Goal: Communication & Community: Participate in discussion

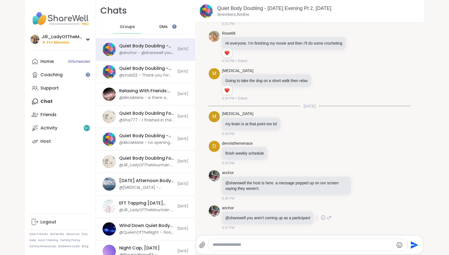
click at [322, 217] on icon at bounding box center [322, 218] width 5 height 6
click at [328, 217] on icon at bounding box center [329, 217] width 4 height 4
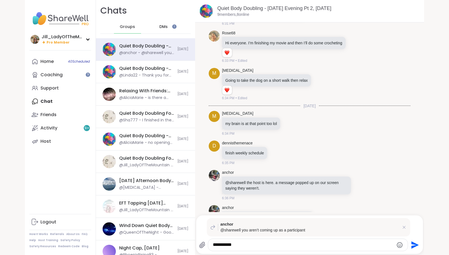
type textarea "**********"
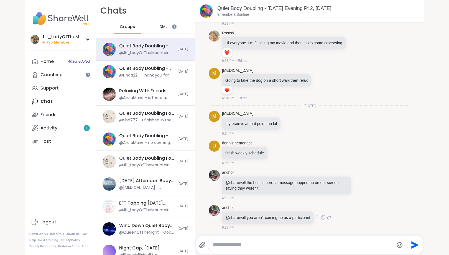
scroll to position [248, 0]
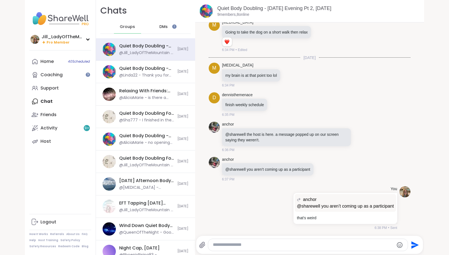
click at [308, 246] on textarea "Type your message" at bounding box center [303, 245] width 181 height 6
type textarea "**********"
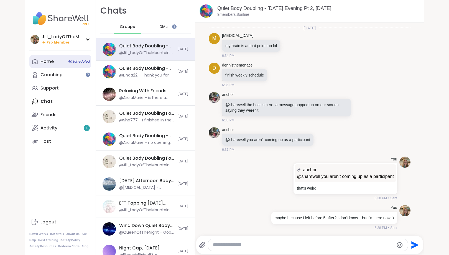
click at [67, 61] on link "Home 40 Scheduled" at bounding box center [60, 61] width 62 height 13
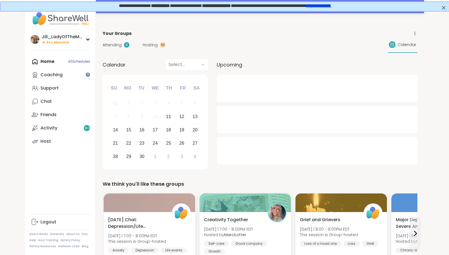
click at [146, 45] on span "Hosting" at bounding box center [150, 45] width 15 height 6
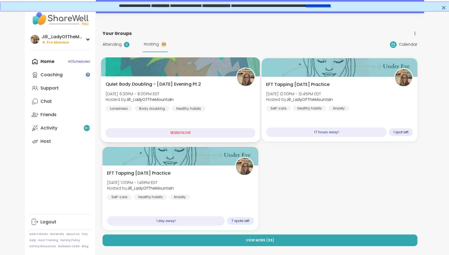
click at [188, 99] on div "Quiet Body Doubling - [DATE] Evening Pt 2 [DATE] 6:30PM - 8:00PM EDT Hosted by …" at bounding box center [180, 96] width 150 height 30
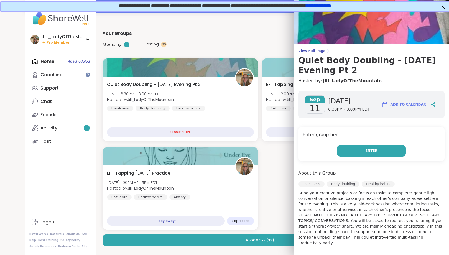
click at [371, 151] on span "Enter" at bounding box center [371, 150] width 12 height 5
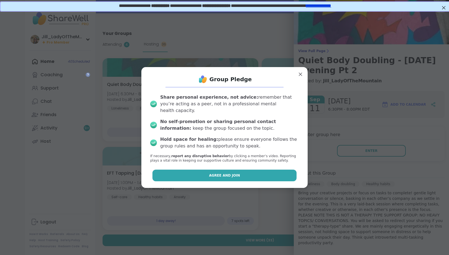
click at [274, 176] on button "Agree and Join" at bounding box center [224, 175] width 144 height 12
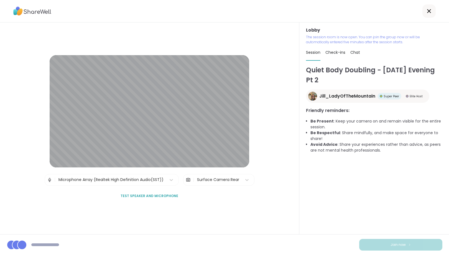
click at [234, 186] on div "Lobby | Microphone Array (Realtek High Definition Audio(SST)) | Surface Camera …" at bounding box center [149, 128] width 199 height 146
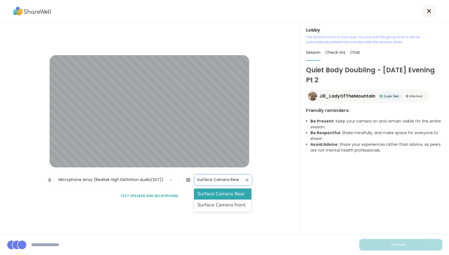
click at [232, 183] on div "Surface Camera Rear" at bounding box center [218, 179] width 48 height 11
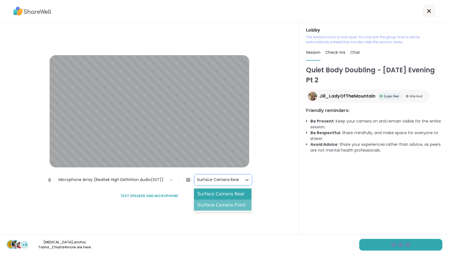
click at [230, 209] on div "Surface Camera Front" at bounding box center [222, 204] width 57 height 11
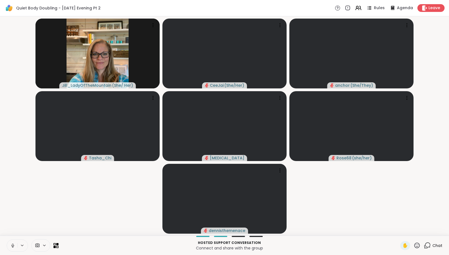
click at [428, 244] on icon at bounding box center [426, 245] width 7 height 7
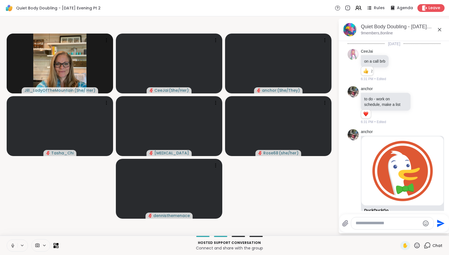
scroll to position [403, 0]
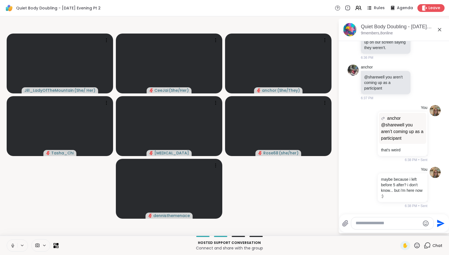
click at [45, 244] on icon at bounding box center [44, 245] width 4 height 5
click at [51, 225] on icon at bounding box center [52, 225] width 5 height 5
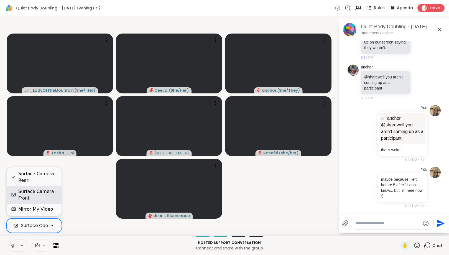
click at [46, 192] on div "Surface Camera Front" at bounding box center [37, 194] width 39 height 13
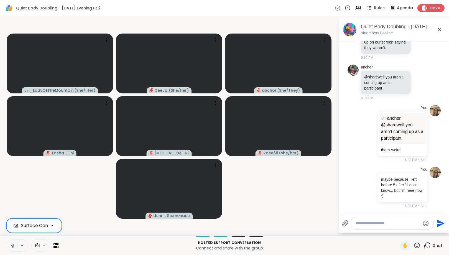
click at [11, 246] on icon at bounding box center [12, 245] width 5 height 5
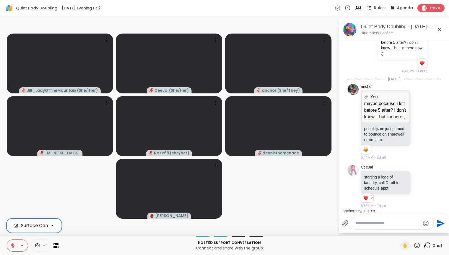
scroll to position [589, 0]
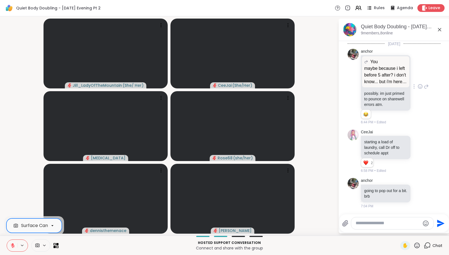
click at [420, 85] on icon at bounding box center [419, 87] width 5 height 6
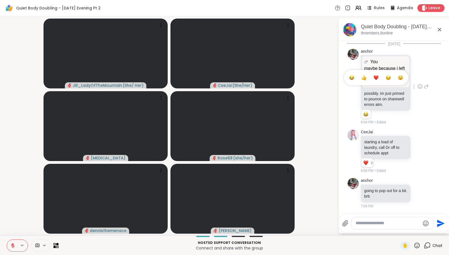
click at [353, 77] on div "Select Reaction: Joy" at bounding box center [351, 77] width 5 height 5
click at [426, 85] on icon at bounding box center [425, 86] width 5 height 7
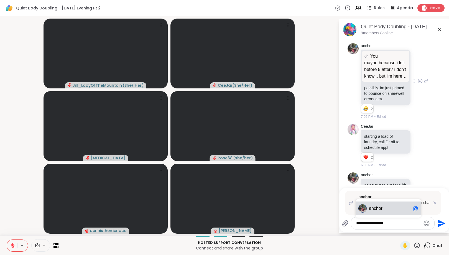
type textarea "**********"
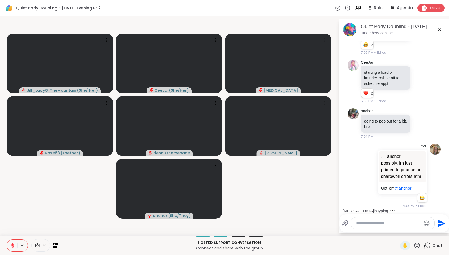
scroll to position [716, 0]
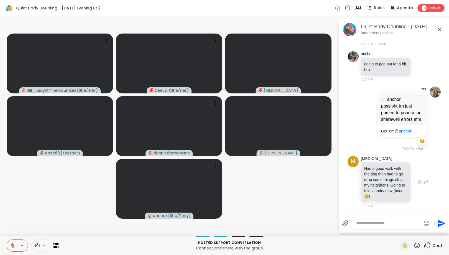
click at [419, 180] on icon at bounding box center [420, 182] width 4 height 4
click at [375, 170] on button "Select Reaction: Heart" at bounding box center [375, 173] width 11 height 11
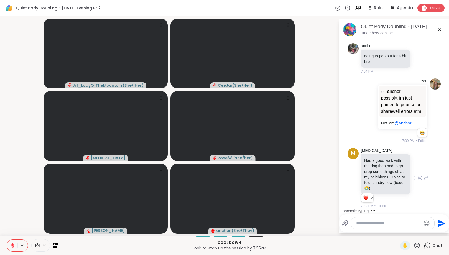
scroll to position [792, 0]
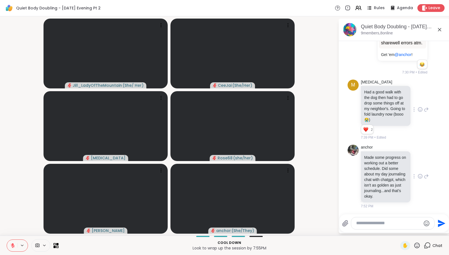
click at [419, 176] on icon at bounding box center [419, 176] width 5 height 6
click at [377, 166] on div "Select Reaction: Heart" at bounding box center [375, 167] width 5 height 5
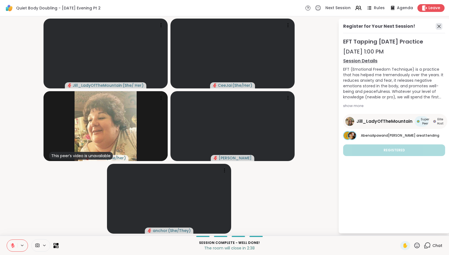
click at [439, 26] on icon at bounding box center [438, 26] width 7 height 7
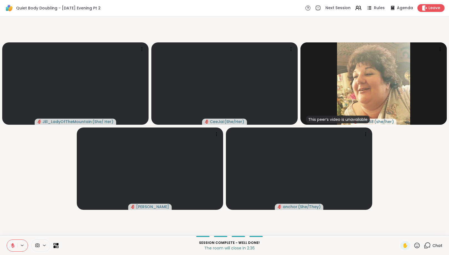
click at [428, 244] on icon at bounding box center [426, 245] width 7 height 7
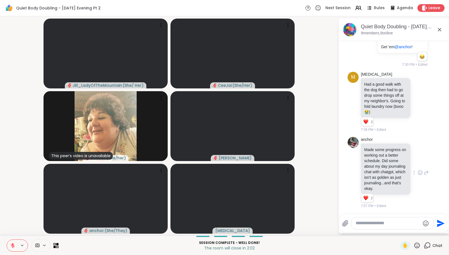
scroll to position [829, 0]
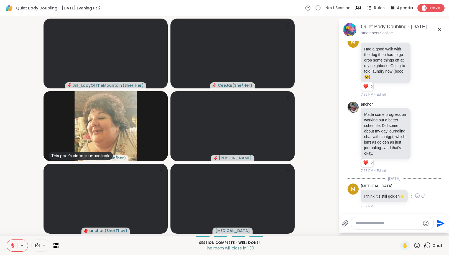
click at [419, 195] on icon at bounding box center [417, 196] width 5 height 6
click at [375, 187] on div "Select Reaction: Heart" at bounding box center [372, 186] width 5 height 5
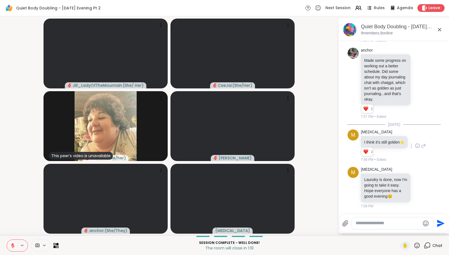
scroll to position [891, 0]
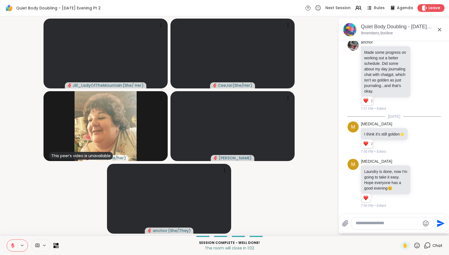
click at [14, 243] on icon at bounding box center [12, 245] width 5 height 5
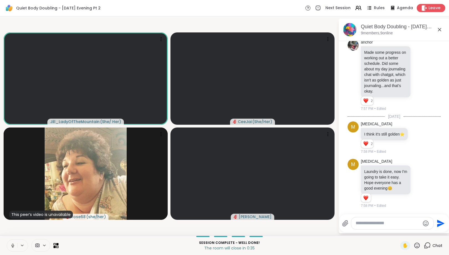
click at [429, 7] on span "Leave" at bounding box center [434, 8] width 12 height 6
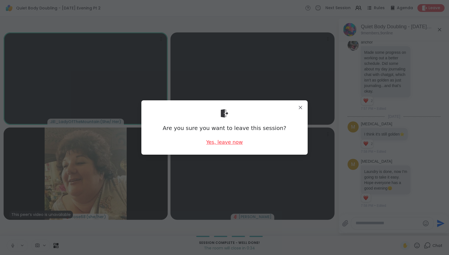
click at [233, 143] on div "Yes, leave now" at bounding box center [224, 141] width 37 height 7
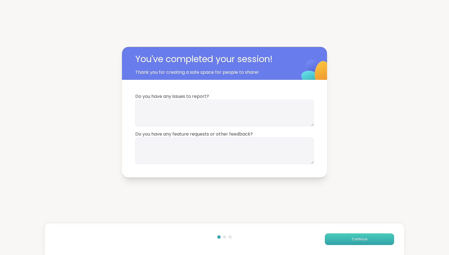
click at [362, 238] on span "Continue" at bounding box center [359, 238] width 16 height 5
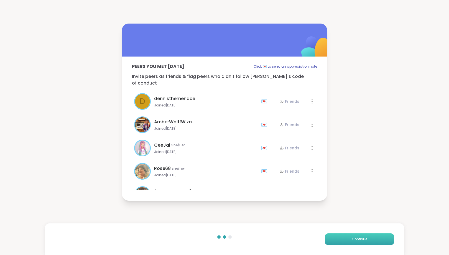
click at [361, 238] on span "Continue" at bounding box center [359, 238] width 16 height 5
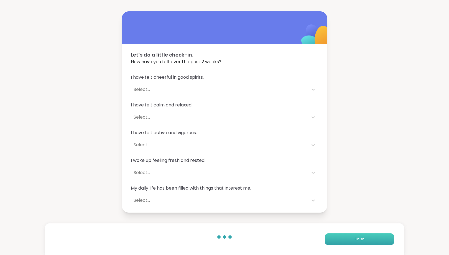
click at [361, 238] on span "Finish" at bounding box center [359, 238] width 10 height 5
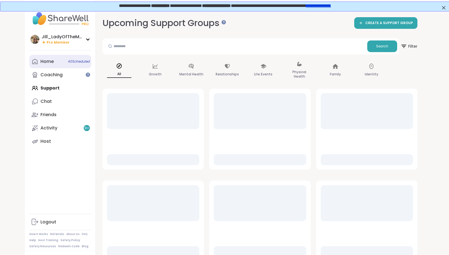
click at [61, 63] on link "Home 40 Scheduled" at bounding box center [60, 61] width 62 height 13
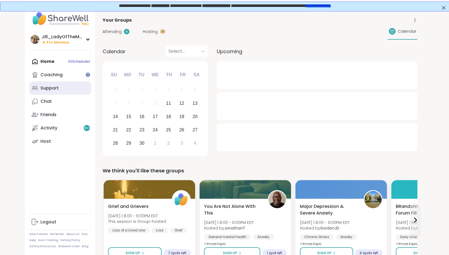
click at [64, 92] on link "Support" at bounding box center [60, 87] width 62 height 13
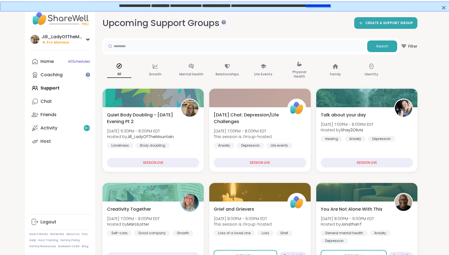
click at [119, 47] on input "text" at bounding box center [235, 45] width 260 height 11
click at [65, 88] on div "Home 40 Scheduled Coaching Support Chat Friends Activity 9 + Host" at bounding box center [60, 101] width 62 height 93
click at [69, 62] on span "40 Scheduled" at bounding box center [79, 61] width 22 height 4
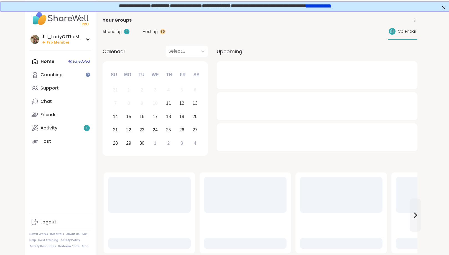
click at [111, 30] on span "Attending" at bounding box center [111, 32] width 19 height 6
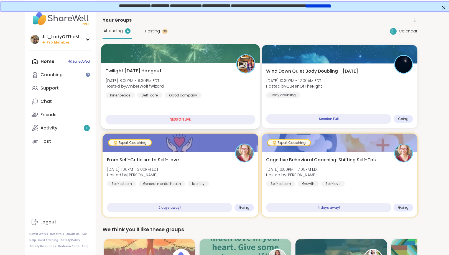
click at [196, 89] on div "Twilight [DATE] Hangout [DATE] 8:00PM - 9:30PM EDT Hosted by AmberWolffWizard I…" at bounding box center [180, 83] width 150 height 30
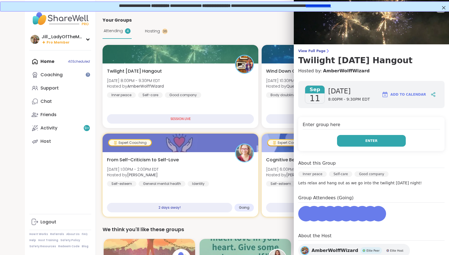
click at [364, 142] on button "Enter" at bounding box center [371, 141] width 69 height 12
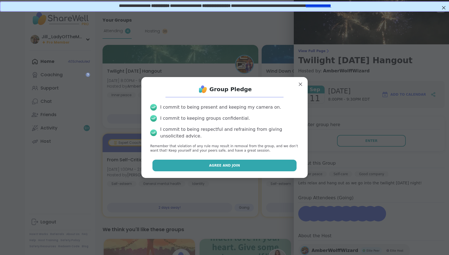
click at [275, 170] on button "Agree and Join" at bounding box center [224, 165] width 144 height 12
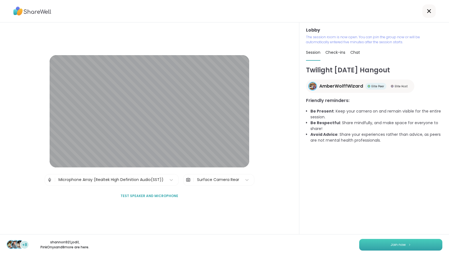
click at [394, 243] on span "Join now" at bounding box center [397, 244] width 15 height 5
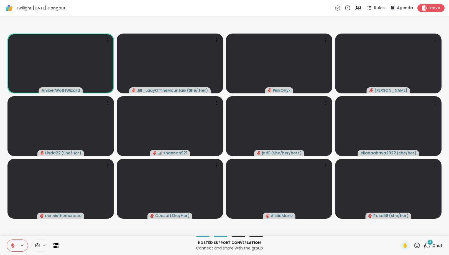
click at [429, 243] on span "3" at bounding box center [430, 242] width 2 height 5
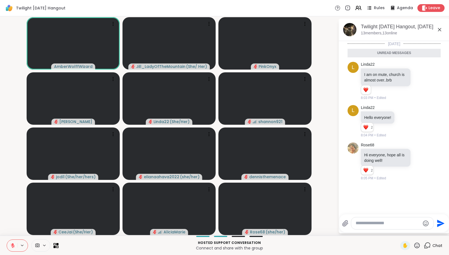
click at [12, 245] on icon at bounding box center [12, 245] width 5 height 5
click at [13, 246] on icon at bounding box center [12, 245] width 5 height 5
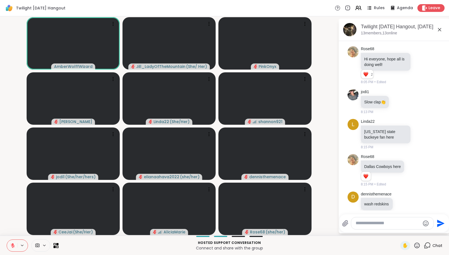
scroll to position [99, 0]
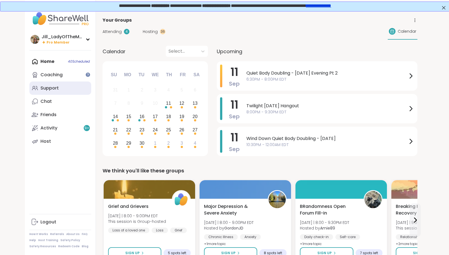
click at [74, 91] on link "Support" at bounding box center [60, 87] width 62 height 13
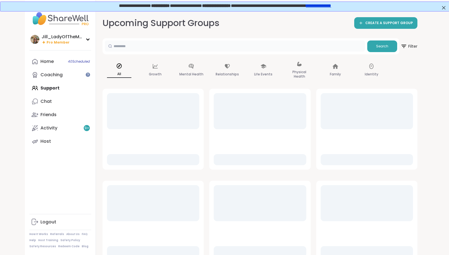
click at [125, 46] on input "text" at bounding box center [235, 45] width 260 height 11
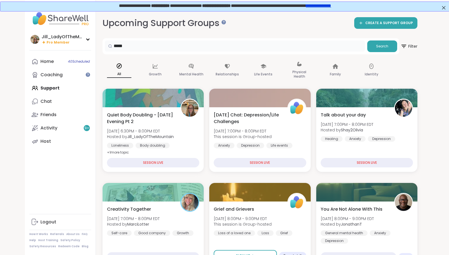
type input "*****"
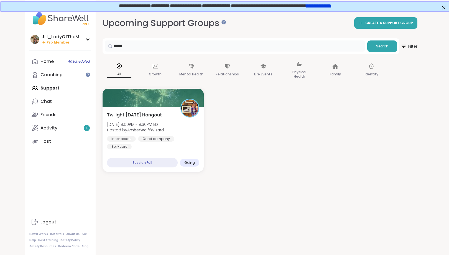
drag, startPoint x: 128, startPoint y: 46, endPoint x: 93, endPoint y: 45, distance: 34.4
click at [105, 45] on input "*****" at bounding box center [235, 45] width 260 height 11
click at [52, 85] on div "Home 40 Scheduled Coaching Support Chat Friends Activity 9 + Host" at bounding box center [60, 101] width 62 height 93
click at [45, 88] on div "Home 40 Scheduled Coaching Support Chat Friends Activity 9 + Host" at bounding box center [60, 101] width 62 height 93
click at [374, 46] on button "Search" at bounding box center [382, 46] width 30 height 12
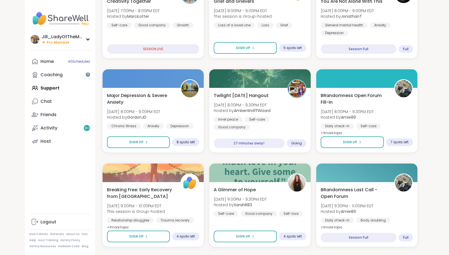
scroll to position [159, 0]
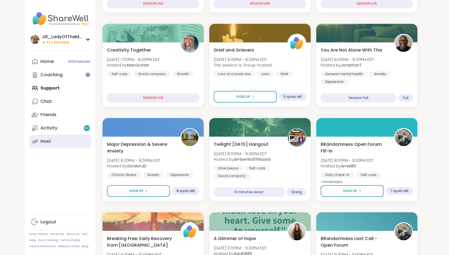
click at [48, 140] on div "Host" at bounding box center [45, 141] width 11 height 6
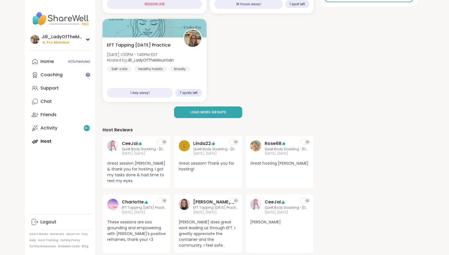
scroll to position [144, 0]
